Goal: Complete application form: Complete application form

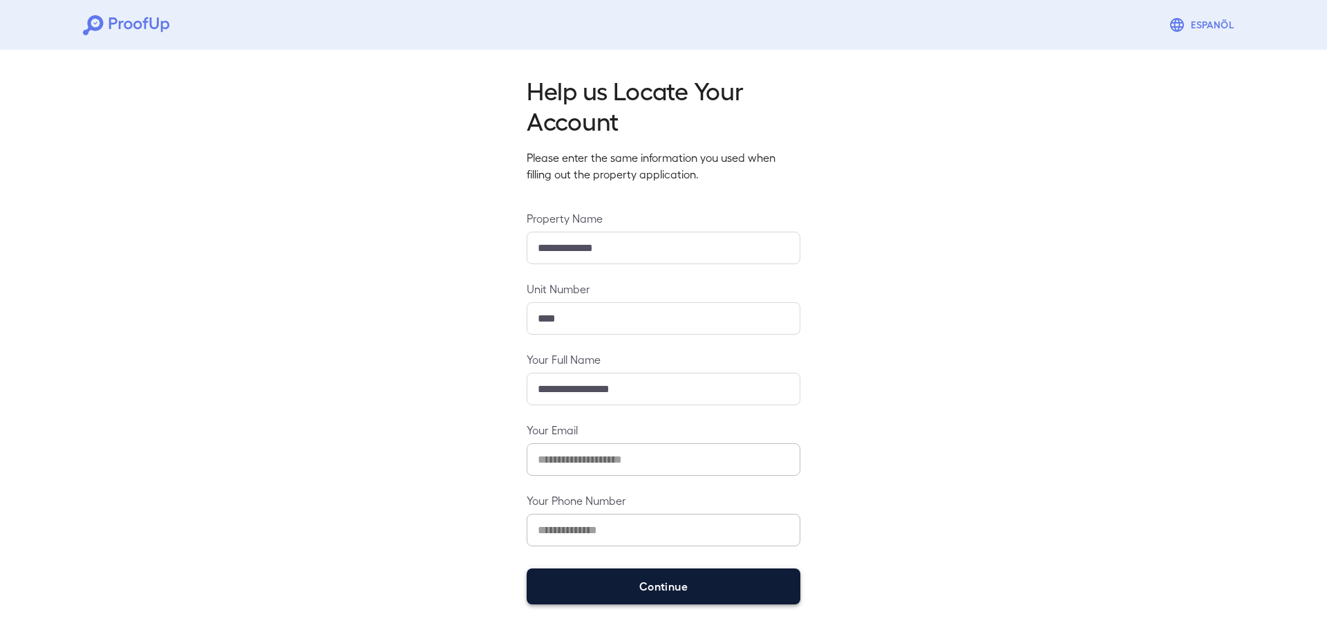
click at [611, 583] on button "Continue" at bounding box center [664, 586] width 274 height 36
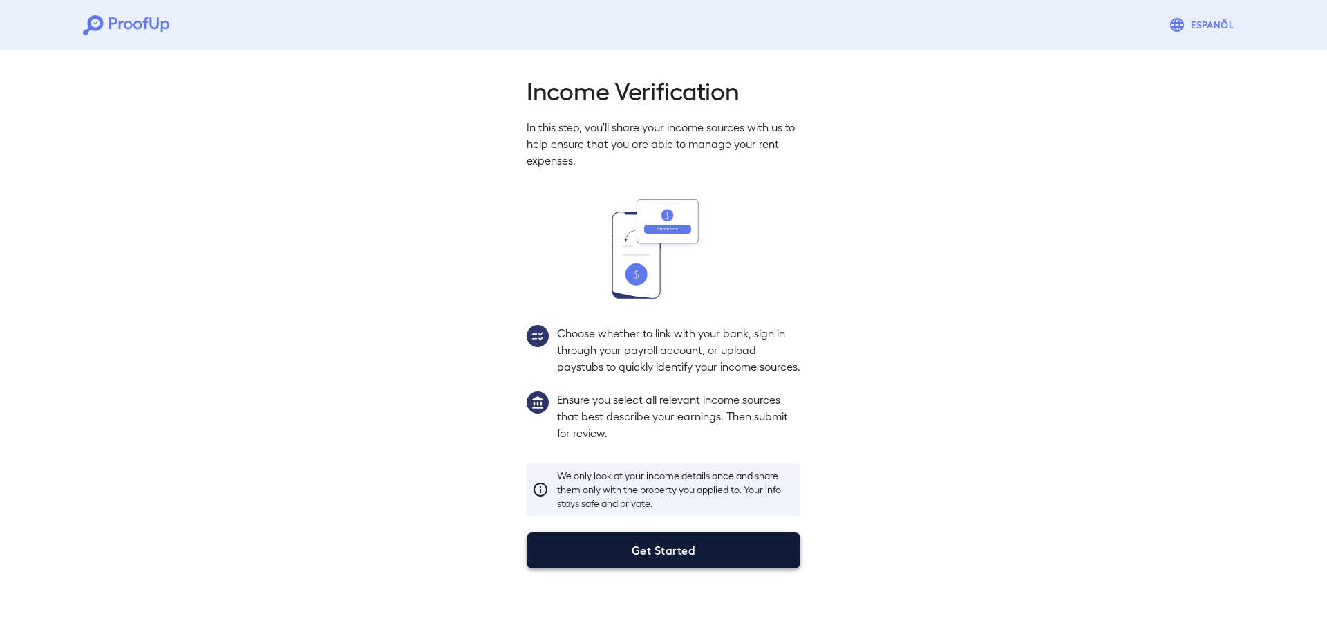
click at [610, 559] on button "Get Started" at bounding box center [664, 550] width 274 height 36
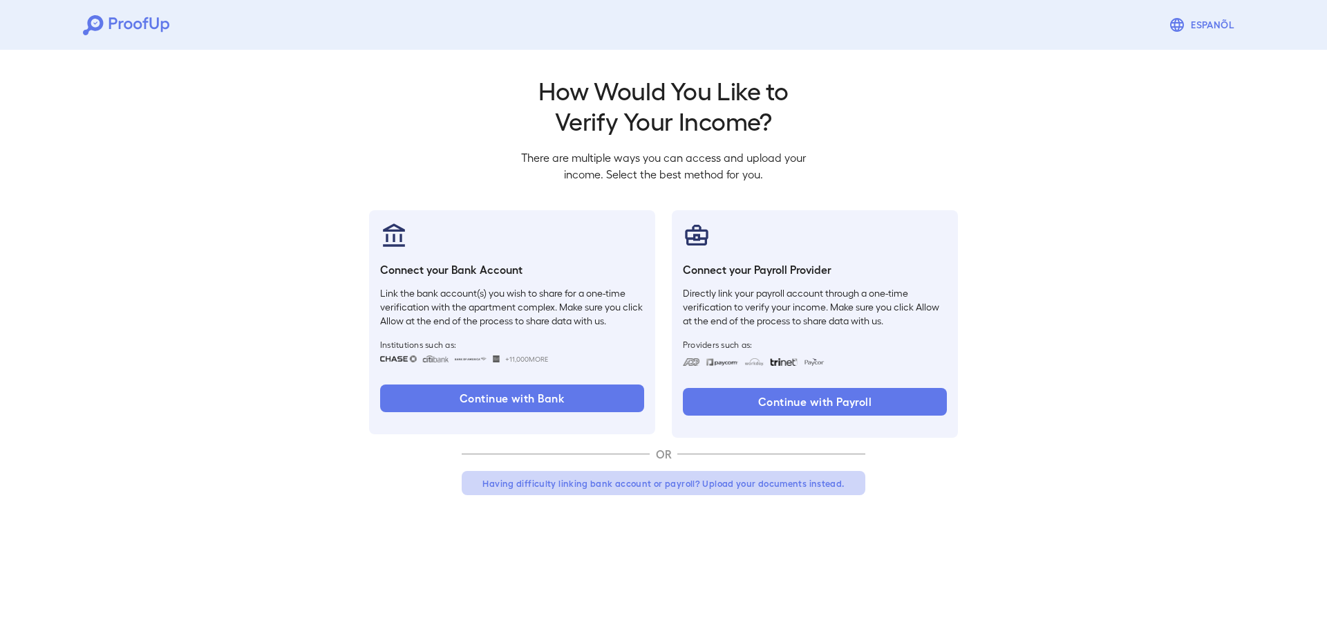
click at [635, 481] on button "Having difficulty linking bank account or payroll? Upload your documents instea…" at bounding box center [664, 483] width 404 height 25
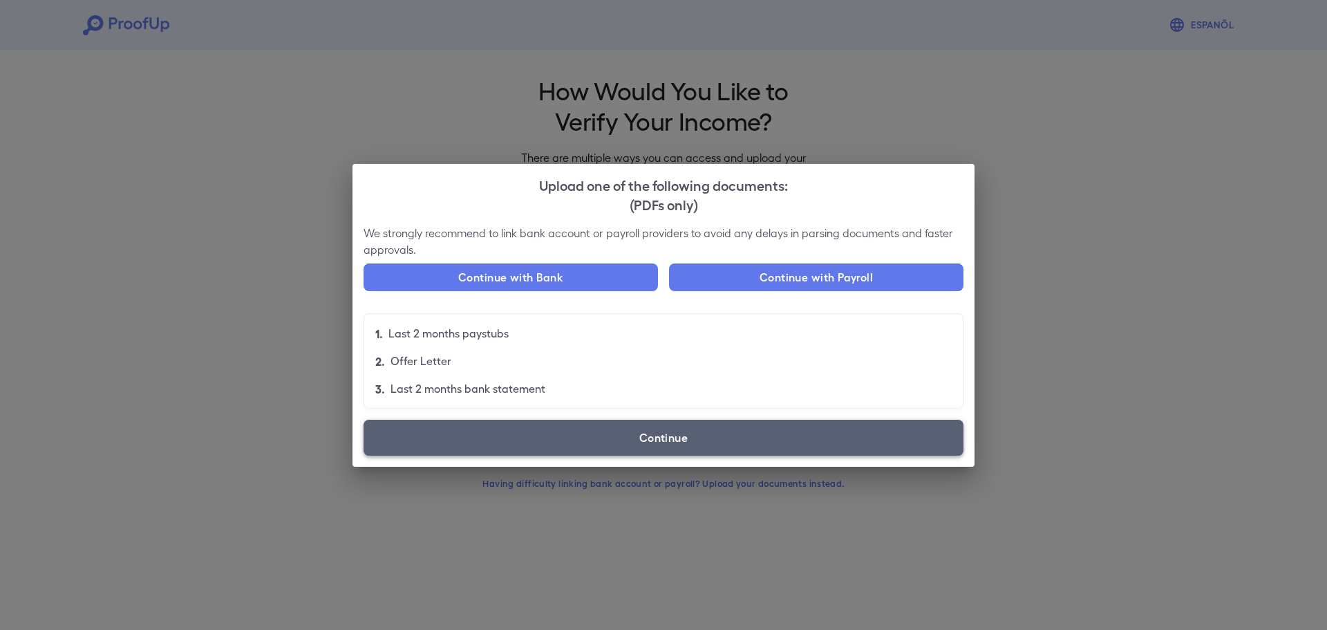
click at [629, 433] on label "Continue" at bounding box center [664, 438] width 600 height 36
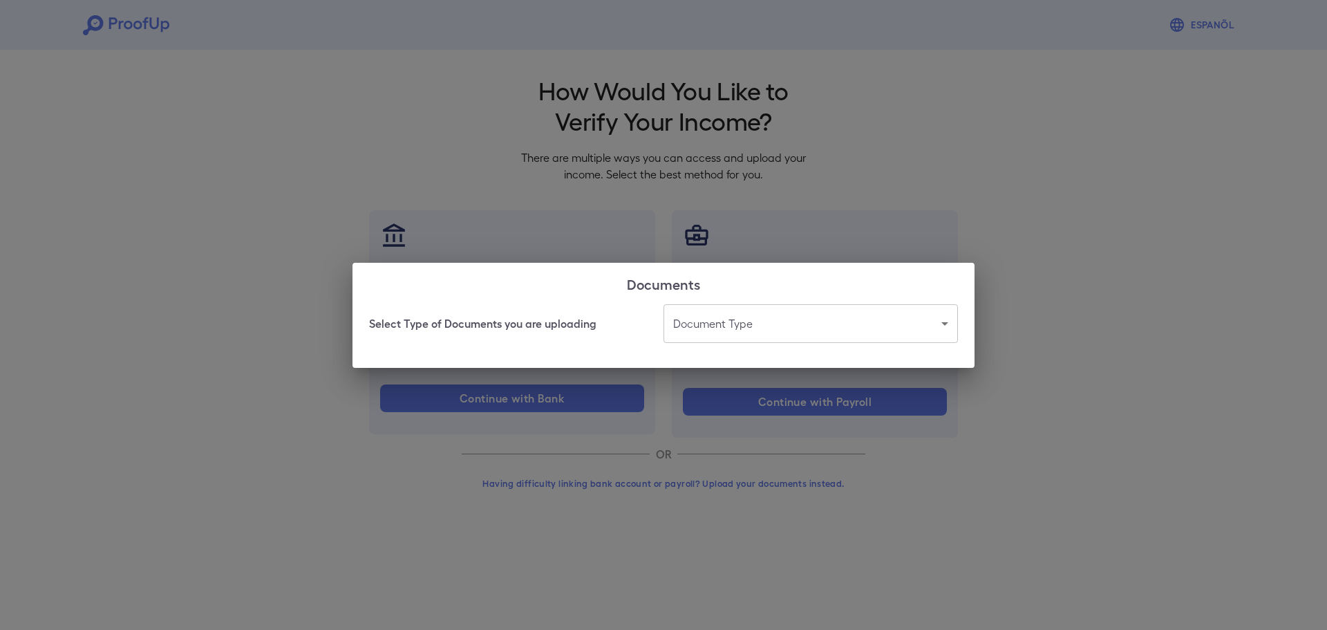
click at [750, 321] on body "Espanõl Go back How Would You Like to Verify Your Income? There are multiple wa…" at bounding box center [663, 264] width 1327 height 528
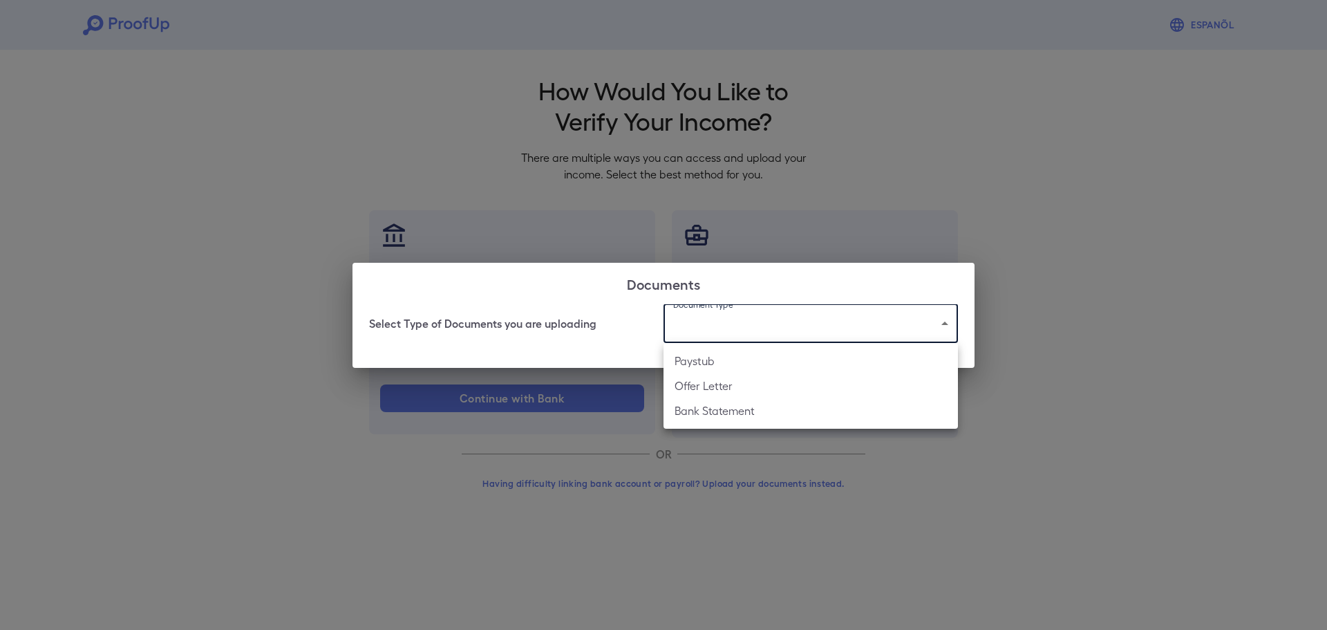
click at [1187, 436] on div at bounding box center [663, 315] width 1327 height 630
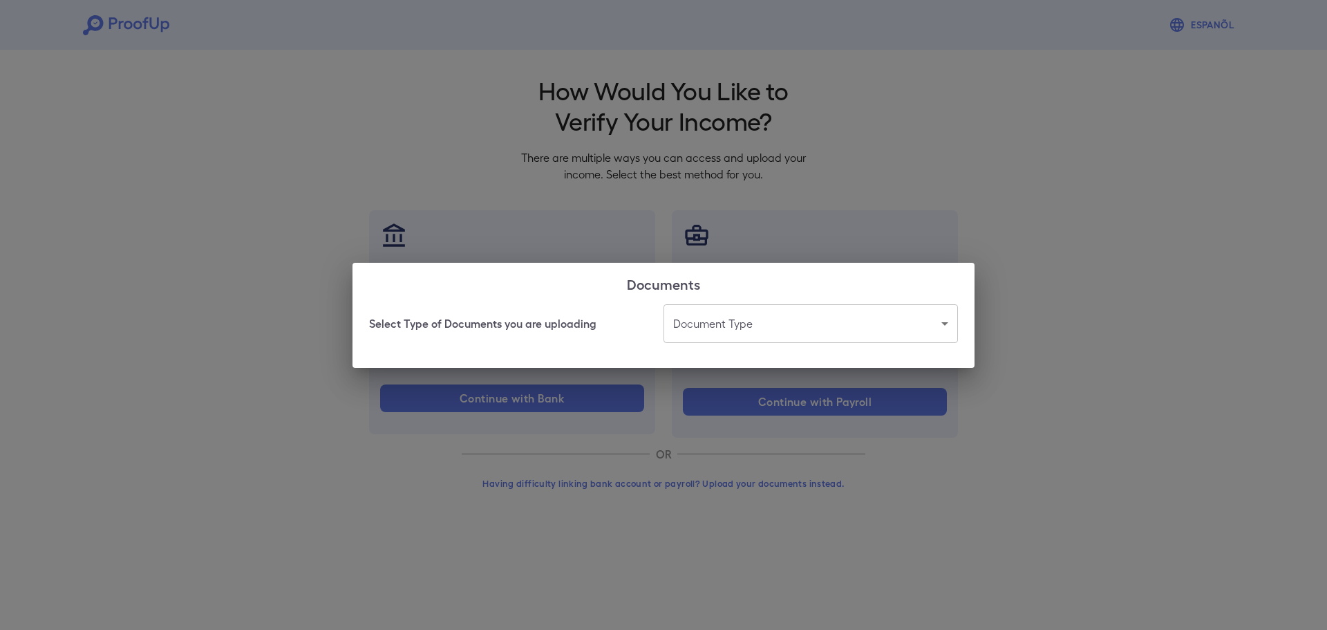
click at [504, 335] on div "Select Type of Documents you are uploading Document Type ​ ​" at bounding box center [663, 323] width 589 height 39
click at [844, 330] on body "Espanõl Go back How Would You Like to Verify Your Income? There are multiple wa…" at bounding box center [663, 264] width 1327 height 528
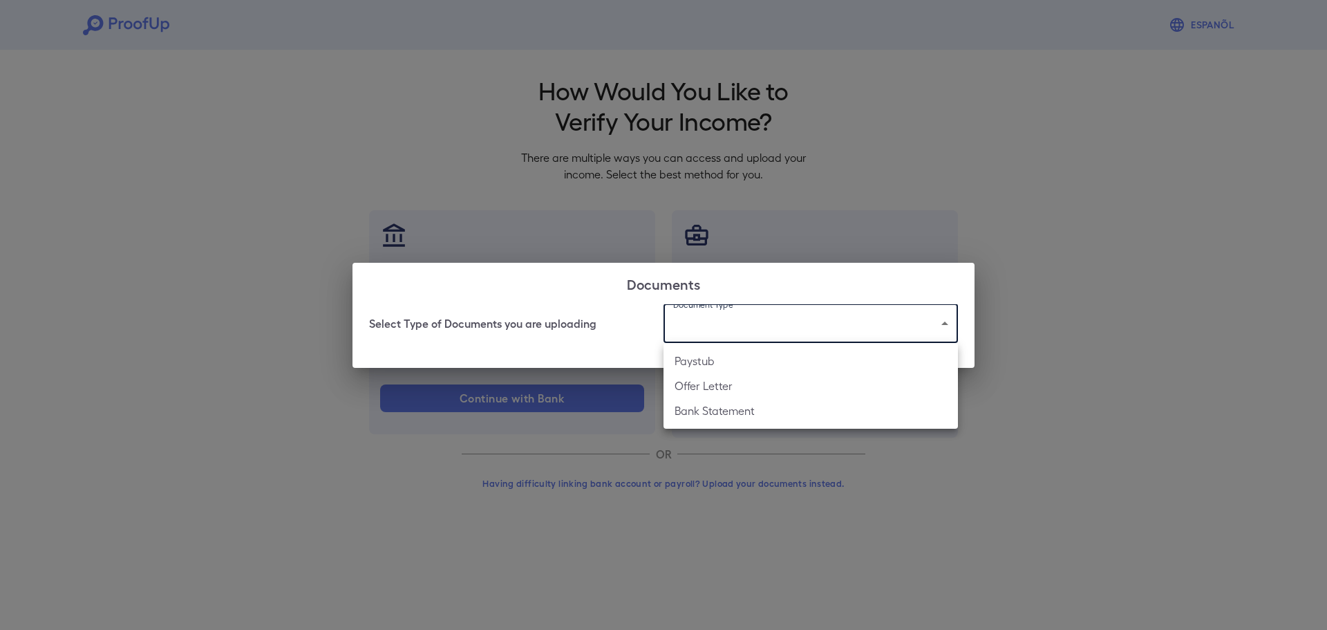
click at [740, 369] on li "Paystub" at bounding box center [811, 360] width 294 height 25
type input "*******"
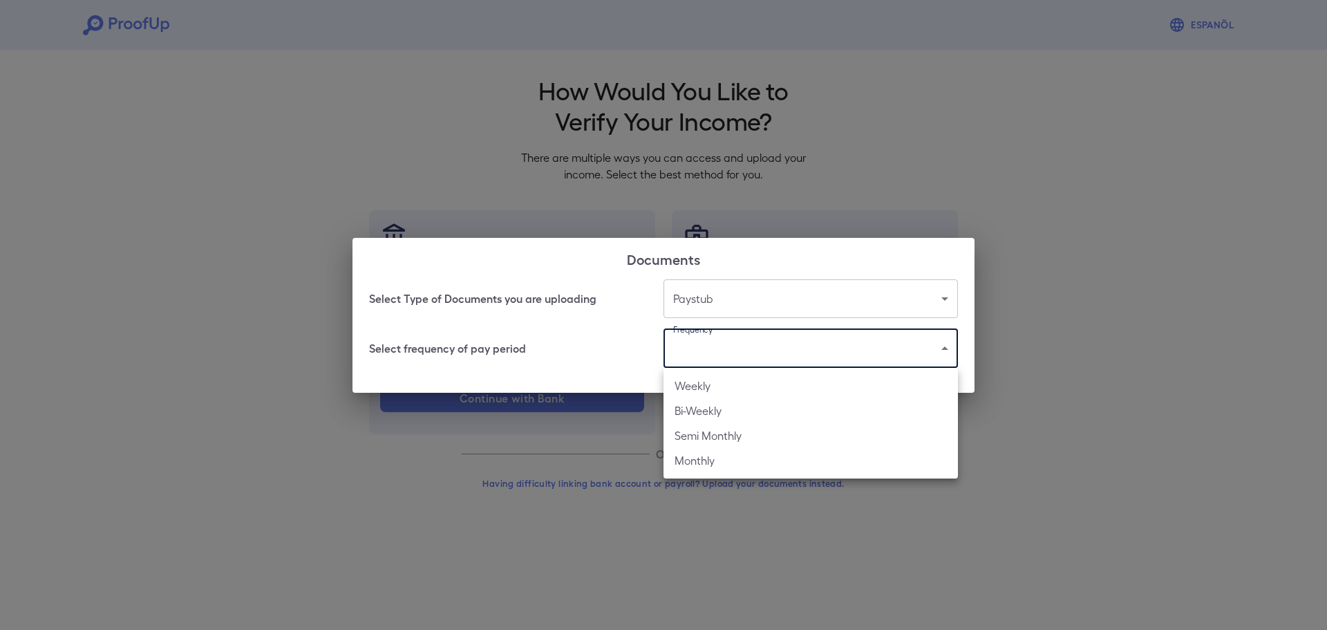
click at [759, 353] on body "Espanõl Go back How Would You Like to Verify Your Income? There are multiple wa…" at bounding box center [663, 264] width 1327 height 528
click at [722, 416] on li "Bi-Weekly" at bounding box center [811, 410] width 294 height 25
type input "*********"
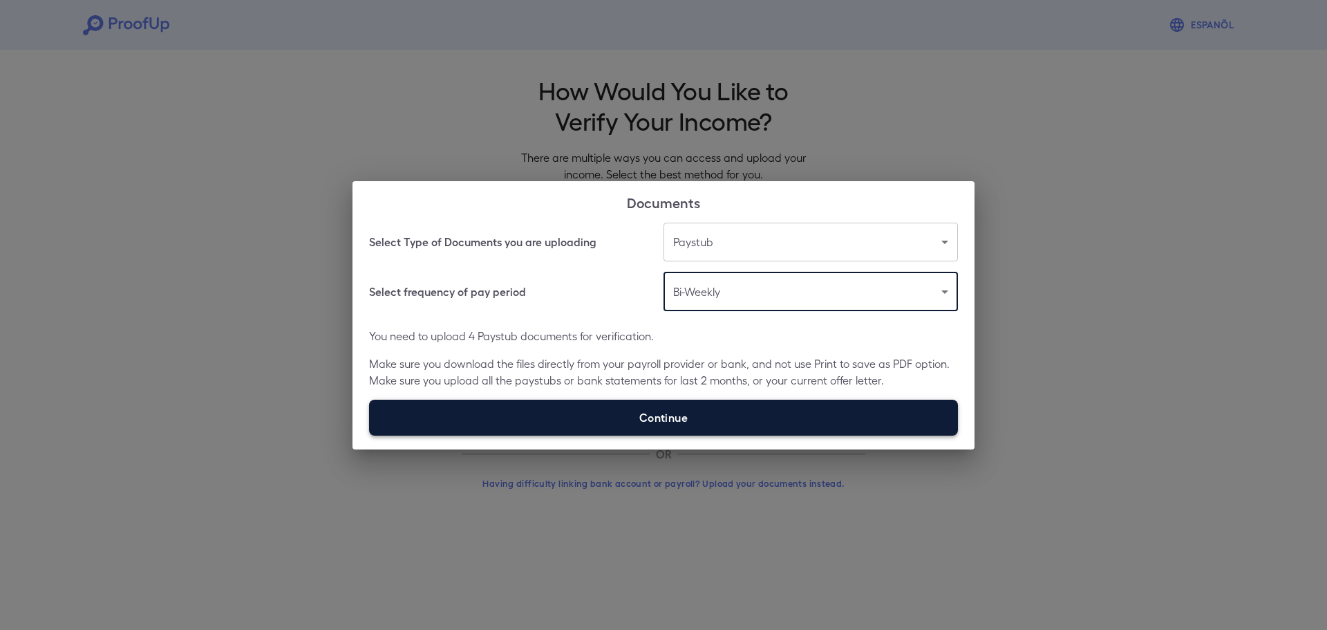
click at [752, 420] on label "Continue" at bounding box center [663, 418] width 589 height 36
click at [370, 435] on input "Continue" at bounding box center [369, 435] width 1 height 1
type input "**********"
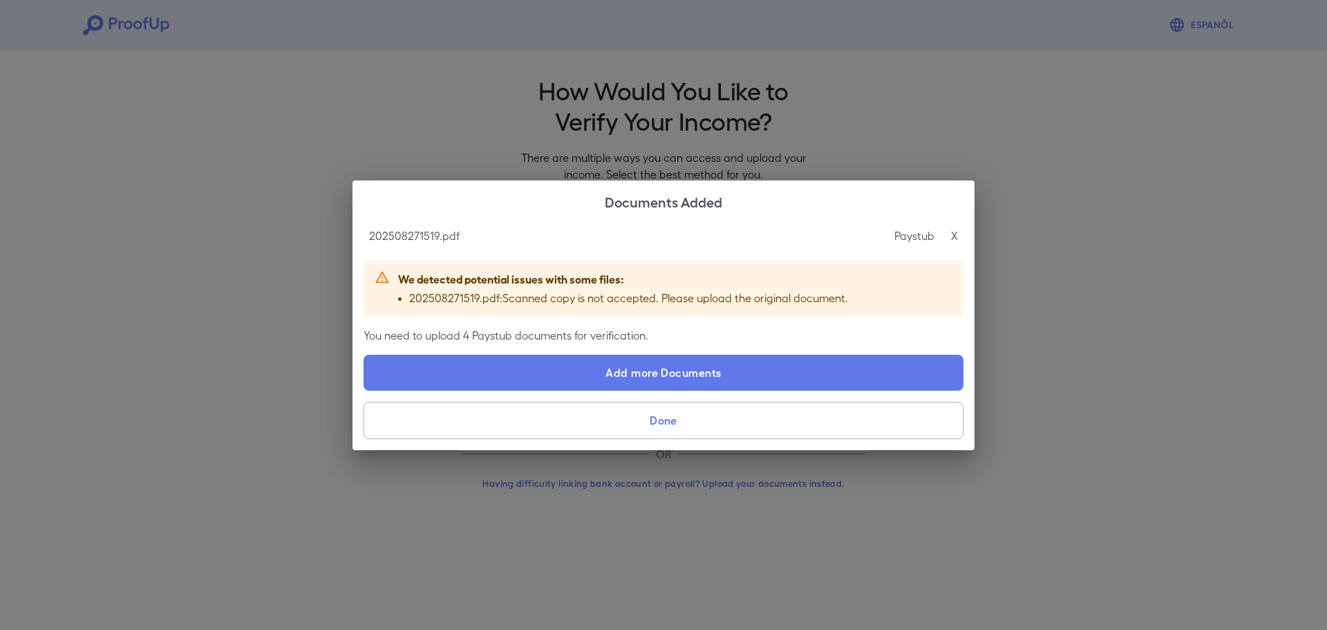
click at [96, 158] on div "Documents Added 202508271519.pdf Paystub X We detected potential issues with so…" at bounding box center [663, 315] width 1327 height 630
